Goal: Task Accomplishment & Management: Use online tool/utility

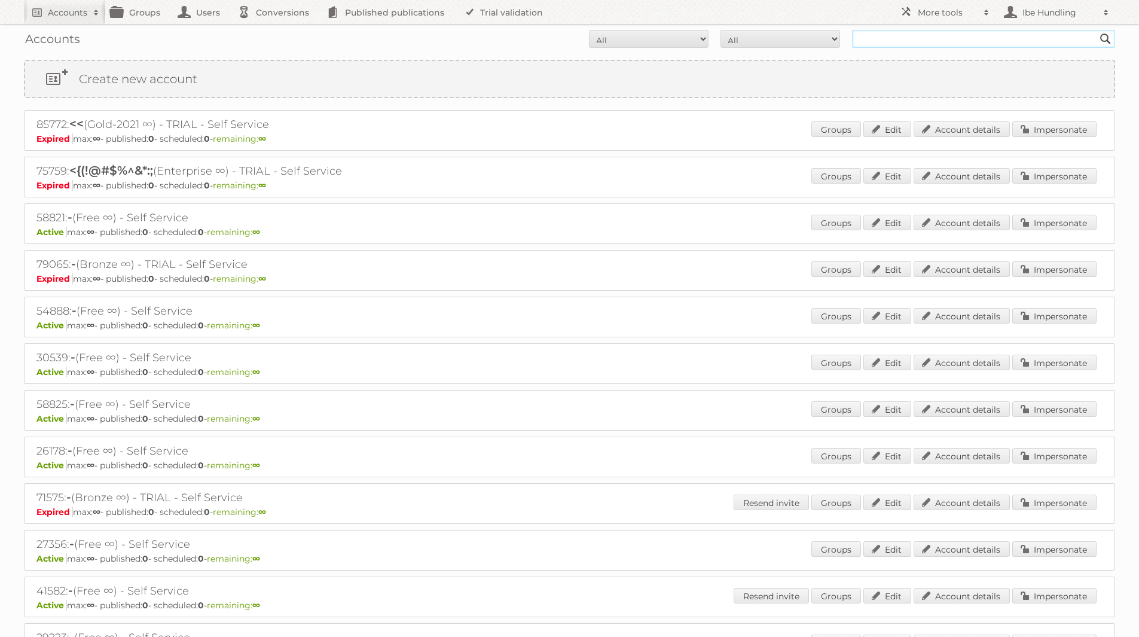
click at [894, 35] on input "text" at bounding box center [983, 39] width 263 height 18
type input "carrefour"
click at [1096, 30] on input "Search" at bounding box center [1105, 39] width 18 height 18
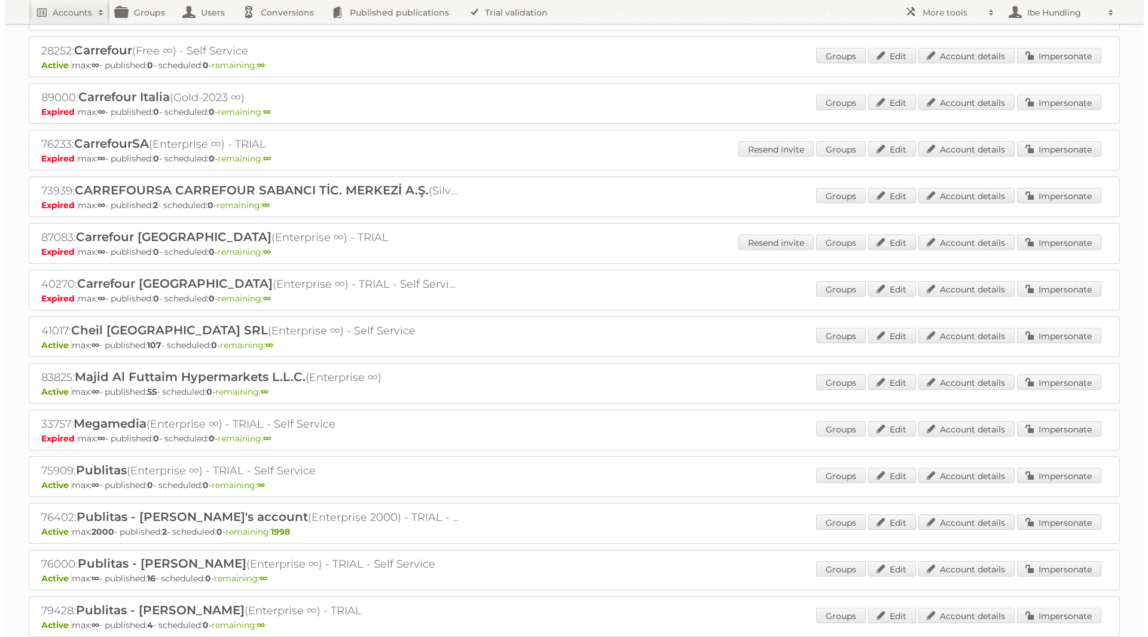
scroll to position [158, 0]
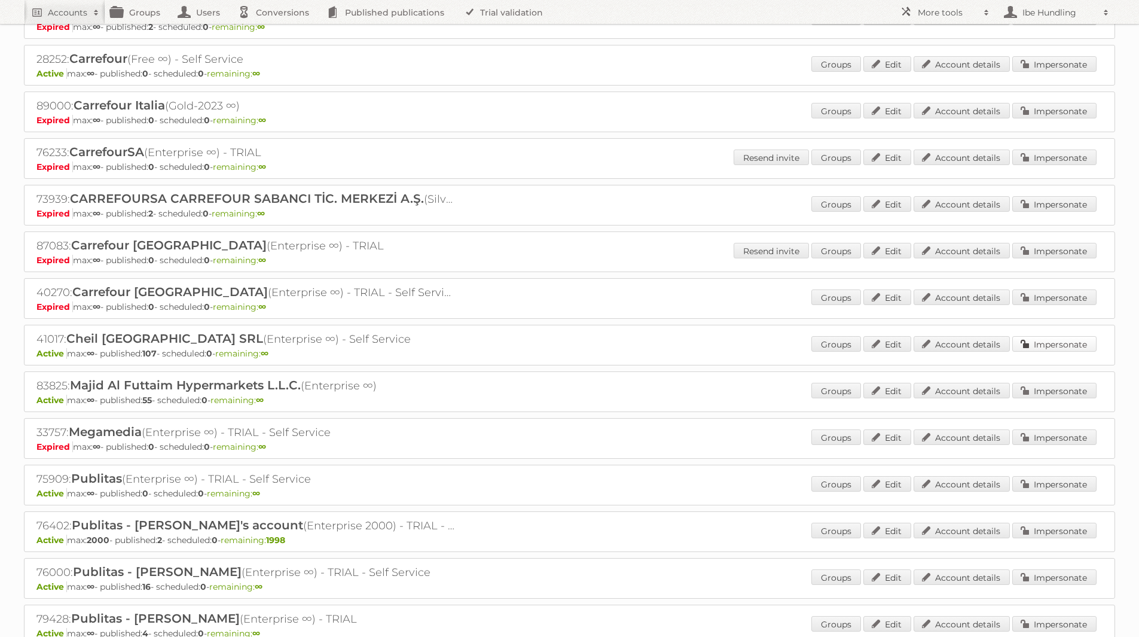
click at [1078, 350] on link "Impersonate" at bounding box center [1054, 344] width 84 height 16
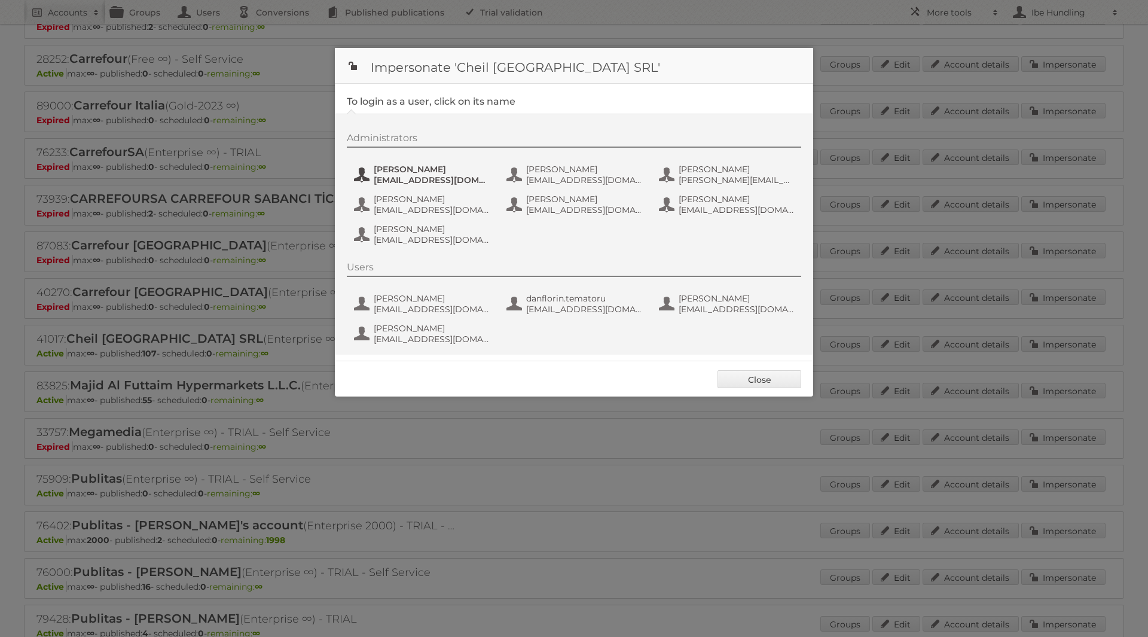
click at [409, 179] on span "andrea_damian@supeco.ro" at bounding box center [432, 180] width 116 height 11
